Goal: Information Seeking & Learning: Learn about a topic

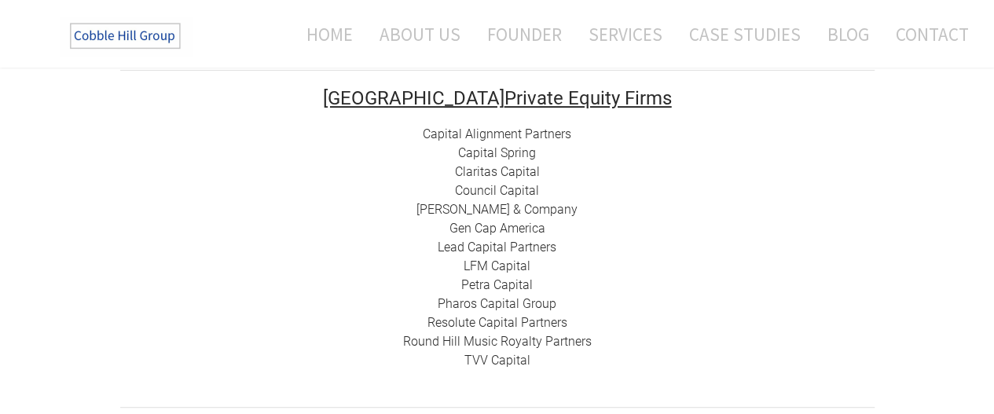
scroll to position [314, 0]
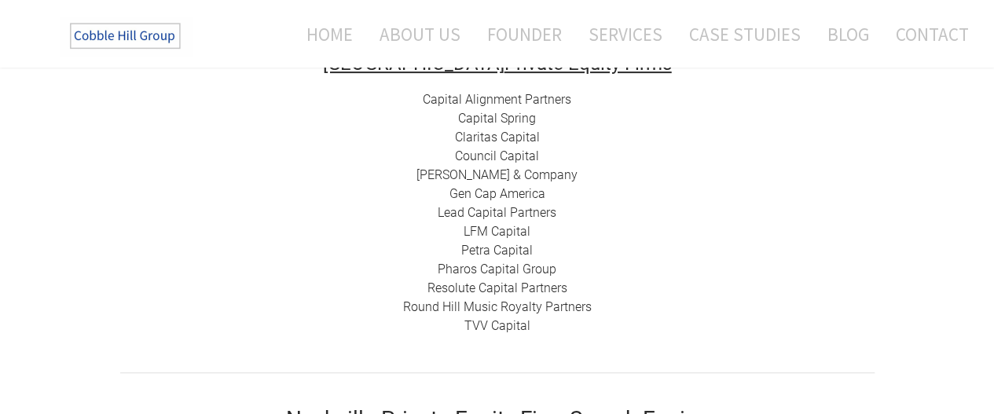
click at [503, 103] on link "Capital Alignment Partners" at bounding box center [497, 99] width 149 height 15
click at [485, 121] on link "Capital Spring" at bounding box center [497, 118] width 78 height 15
click at [487, 141] on link "Claritas Capital" at bounding box center [497, 137] width 85 height 15
click at [480, 158] on link "Council Capital" at bounding box center [497, 156] width 84 height 15
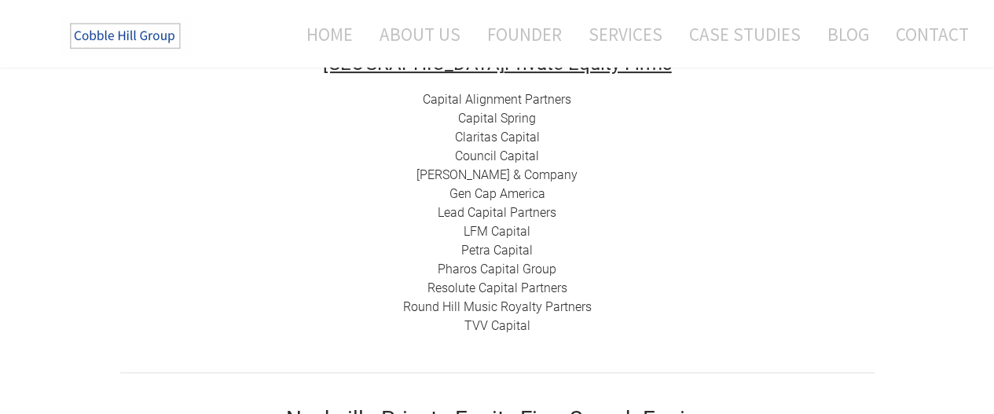
click at [490, 173] on link "[PERSON_NAME] & Company" at bounding box center [496, 174] width 161 height 15
click at [512, 196] on link "Gen Cap America" at bounding box center [497, 193] width 96 height 15
click at [497, 215] on link "Lead Capital Partners" at bounding box center [497, 212] width 119 height 15
click at [504, 233] on link "LFM Capital" at bounding box center [497, 231] width 67 height 15
click at [503, 237] on link "LFM Capital" at bounding box center [497, 231] width 67 height 15
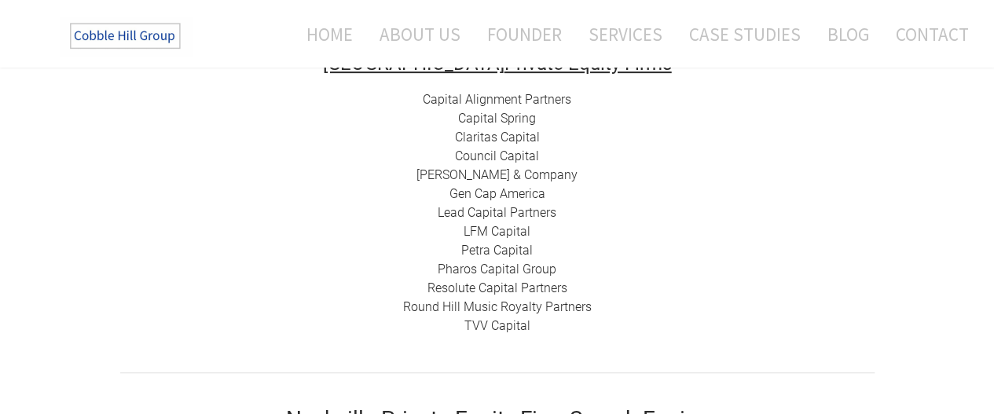
click at [512, 248] on link "Petra Capital" at bounding box center [497, 250] width 72 height 15
click at [488, 271] on link "Pharos Capital Group" at bounding box center [497, 269] width 119 height 15
click at [504, 288] on link "Resolute Capital Partners" at bounding box center [497, 288] width 140 height 15
click at [487, 271] on link "Pharos Capital Group" at bounding box center [497, 269] width 119 height 15
click at [508, 307] on link "Round Hill Music Royalty Partners" at bounding box center [497, 306] width 189 height 15
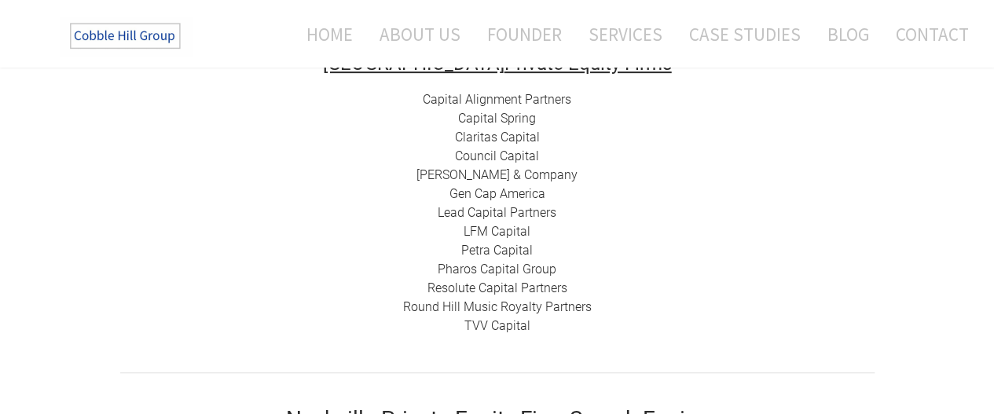
click at [503, 326] on link "TVV Capital" at bounding box center [497, 325] width 66 height 15
